Goal: Task Accomplishment & Management: Manage account settings

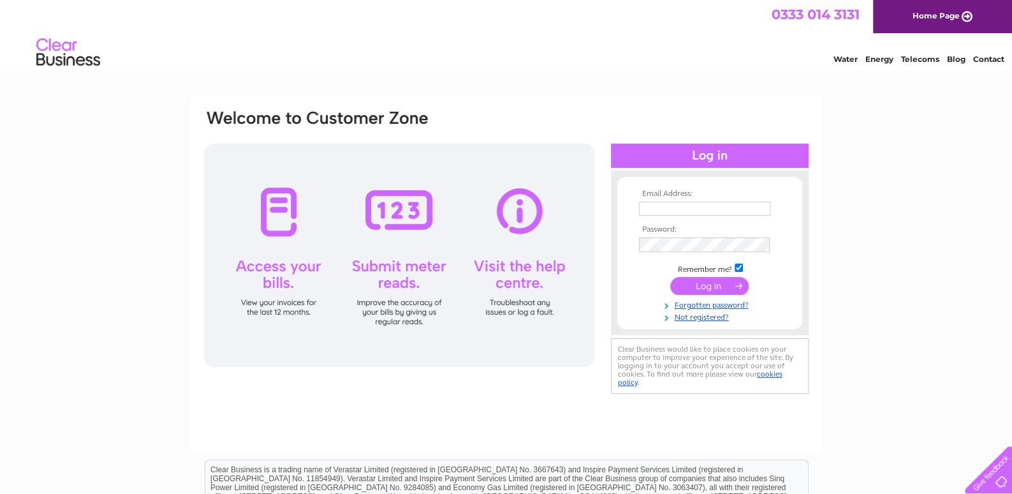
type input "paul@cclcomponents.com"
click at [710, 283] on input "submit" at bounding box center [709, 286] width 78 height 18
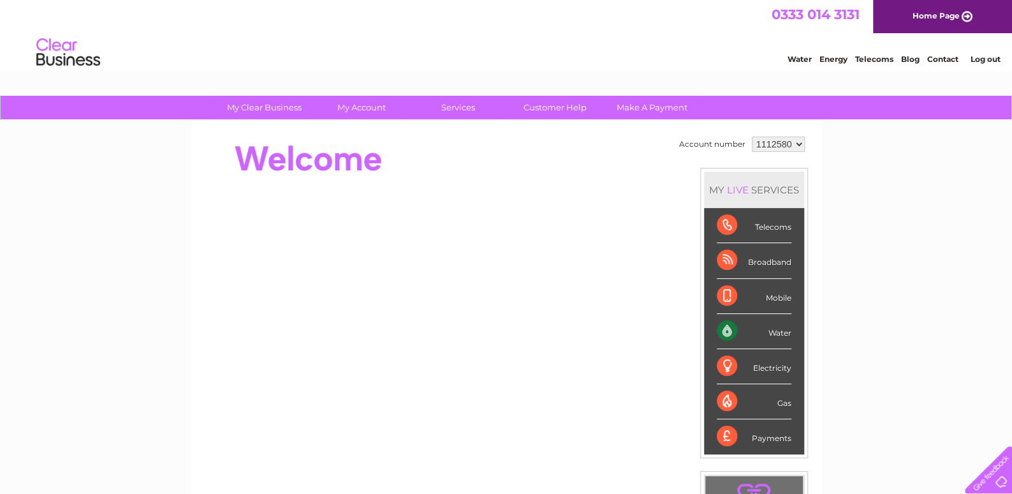
click at [770, 334] on div "Water" at bounding box center [754, 331] width 75 height 35
click at [719, 330] on div "Water" at bounding box center [754, 331] width 75 height 35
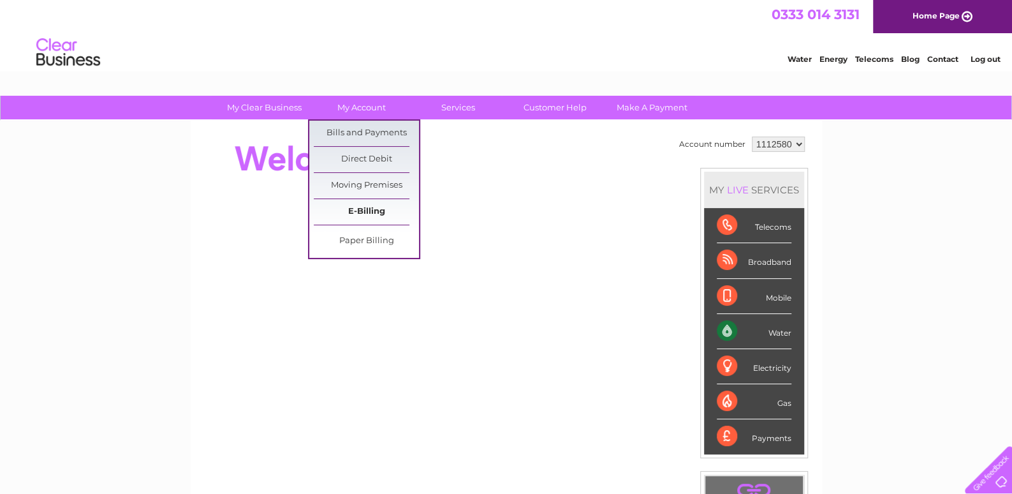
click at [358, 212] on link "E-Billing" at bounding box center [366, 212] width 105 height 26
click at [367, 126] on link "Bills and Payments" at bounding box center [366, 134] width 105 height 26
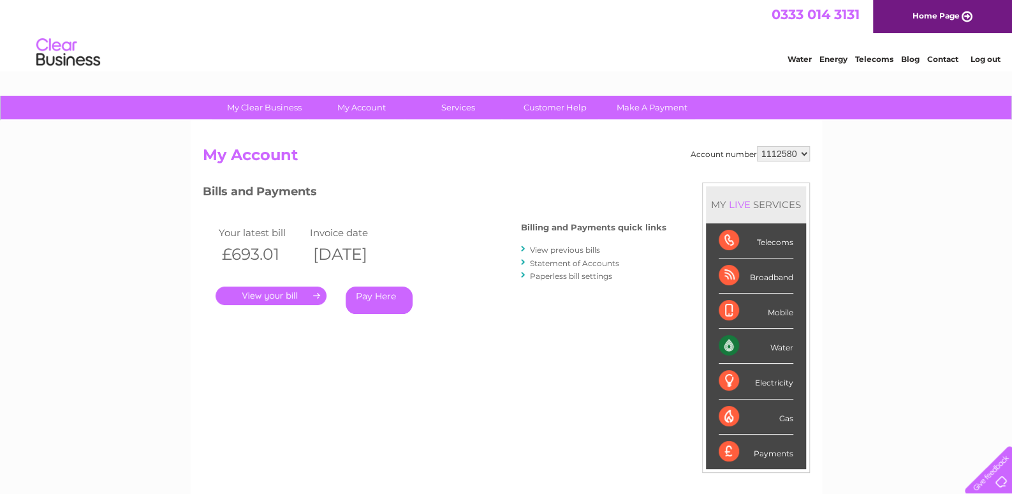
click at [295, 295] on link "." at bounding box center [271, 295] width 111 height 18
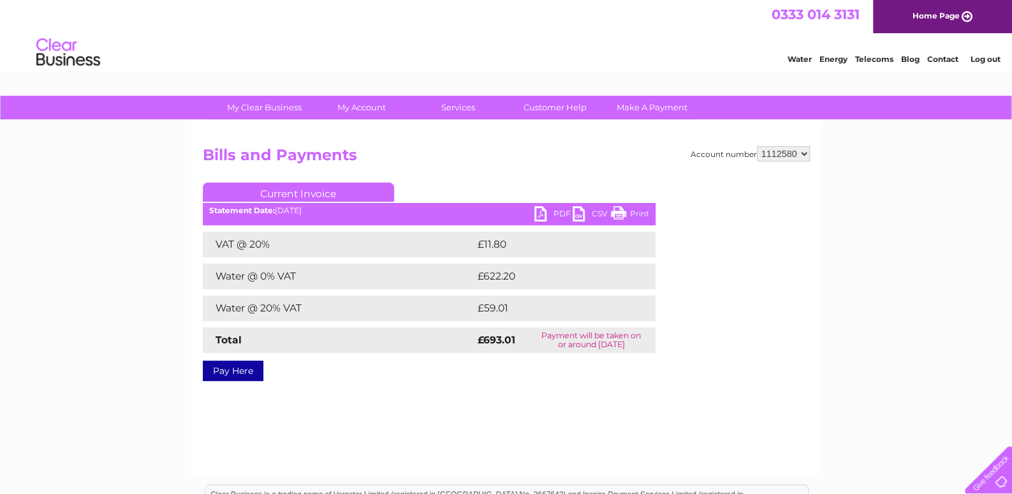
click at [554, 210] on link "PDF" at bounding box center [553, 215] width 38 height 18
click at [285, 344] on td "Total" at bounding box center [339, 340] width 272 height 26
